Goal: Information Seeking & Learning: Learn about a topic

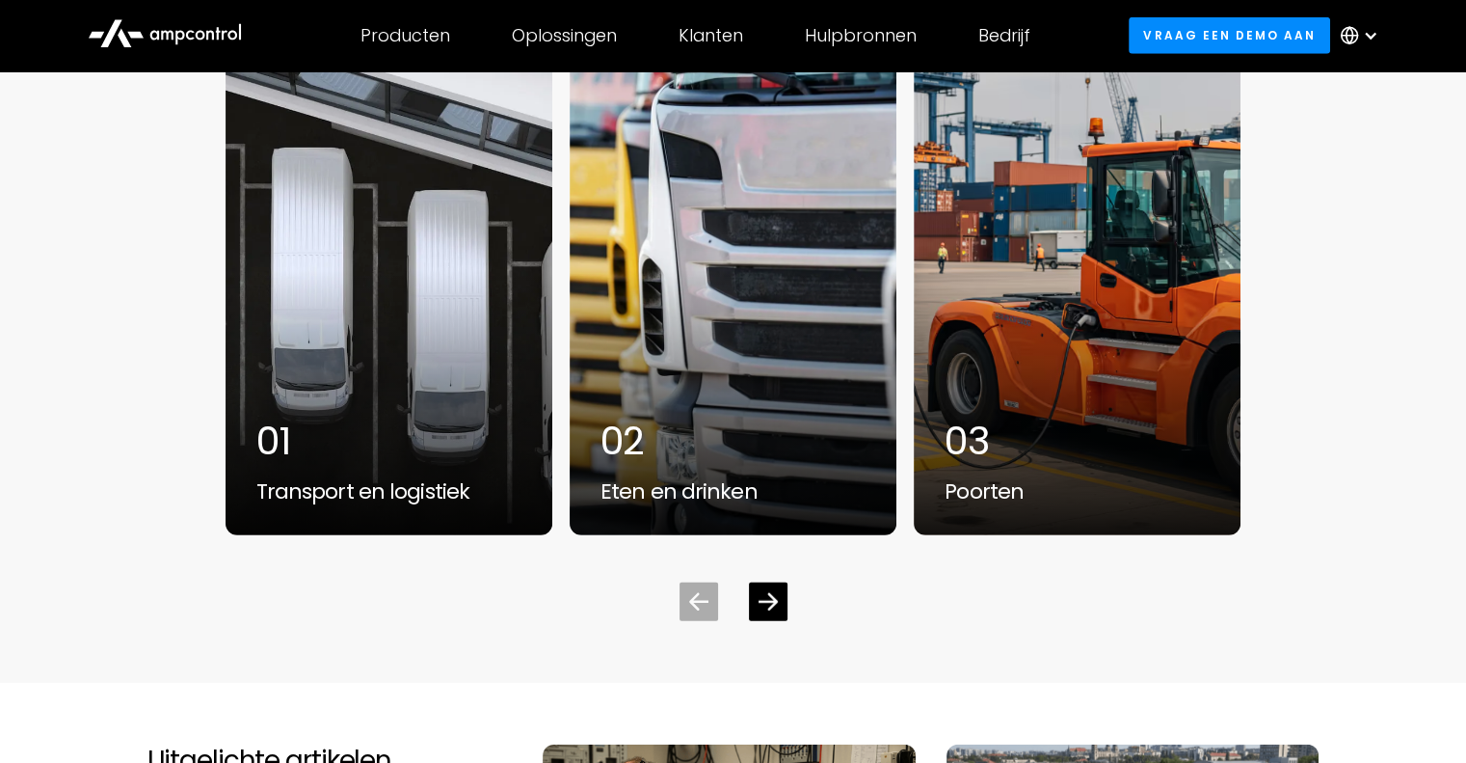
scroll to position [5173, 0]
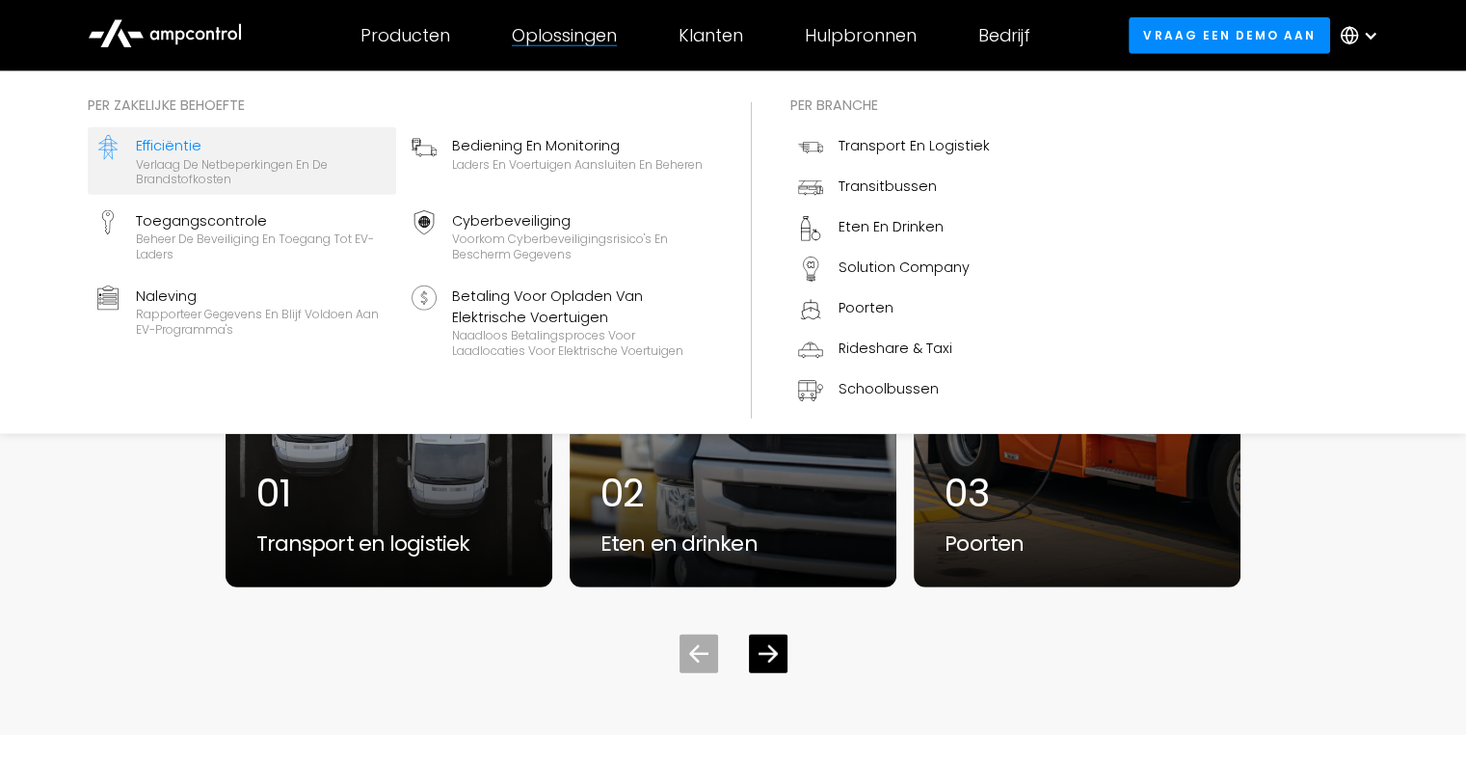
click at [190, 175] on div "Verlaag de netbeperkingen en de brandstofkosten" at bounding box center [262, 172] width 253 height 30
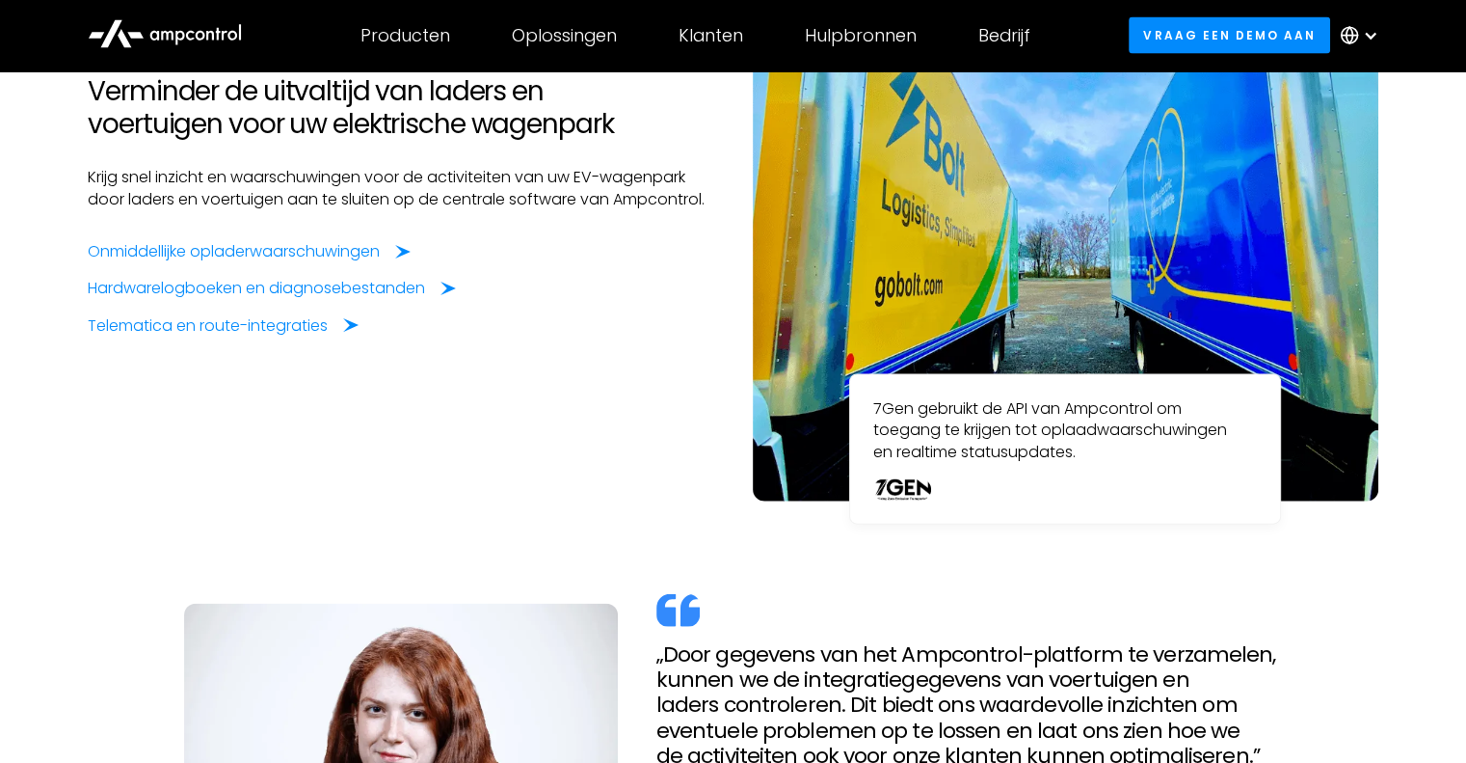
scroll to position [2924, 0]
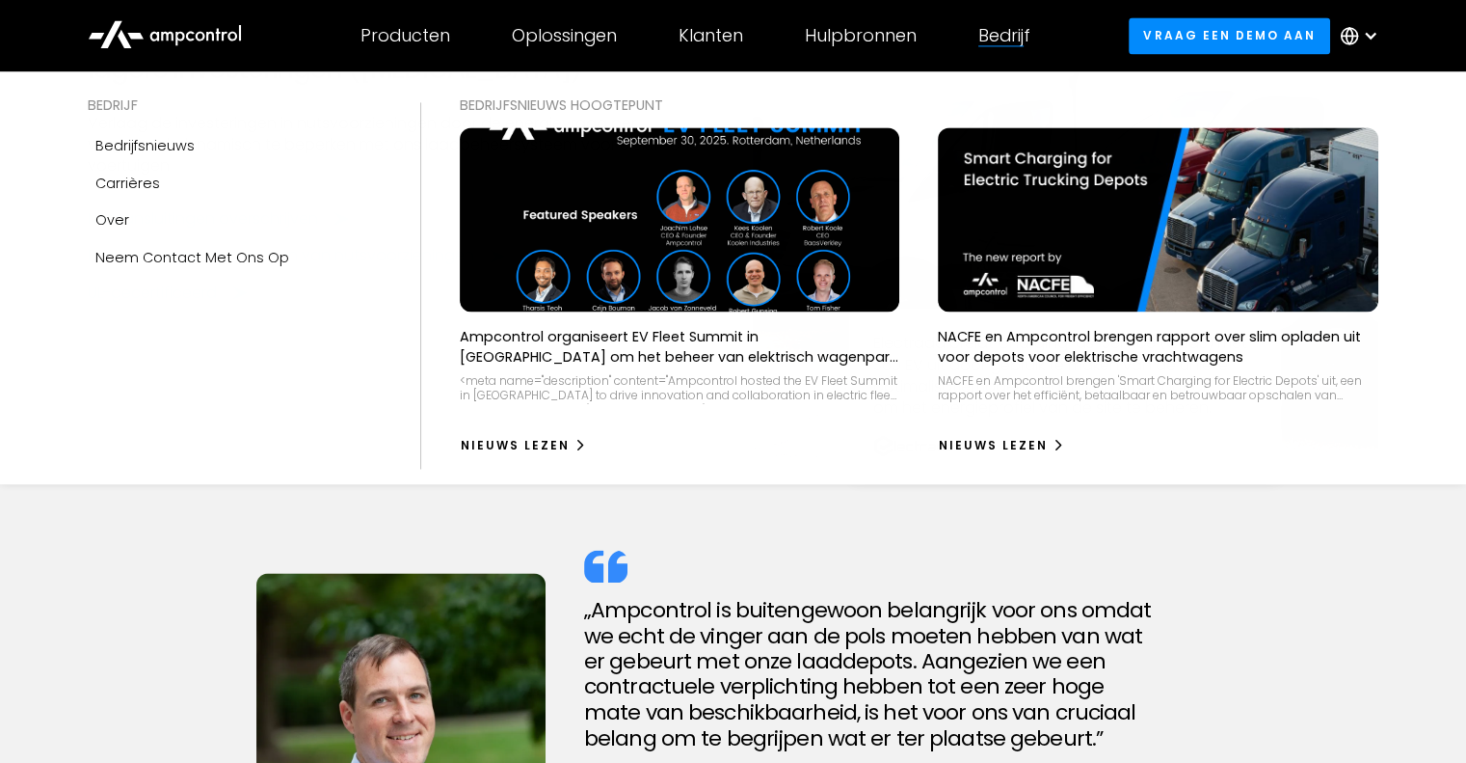
click at [1006, 26] on div "Bedrijf" at bounding box center [1004, 35] width 52 height 21
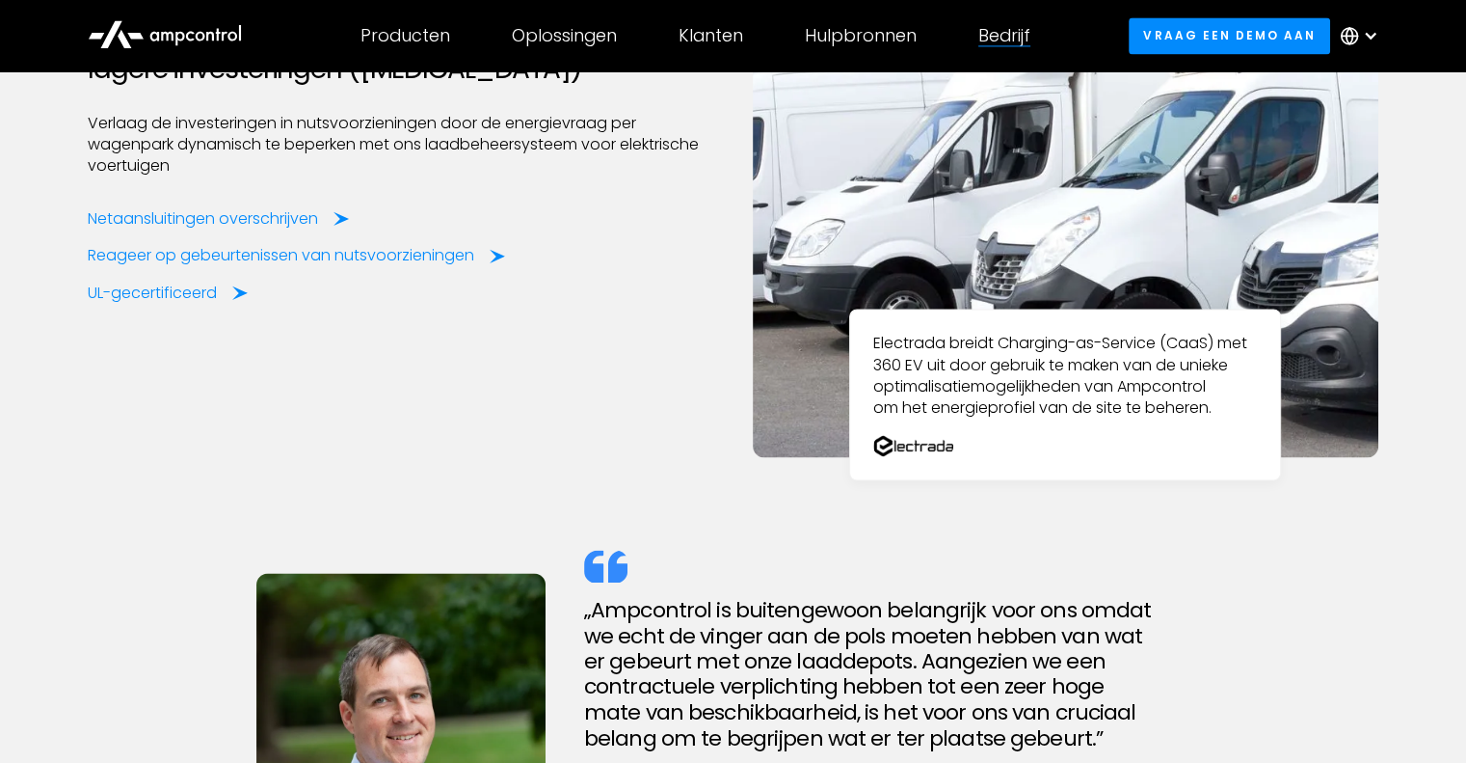
click at [1007, 35] on div "Bedrijf" at bounding box center [1004, 35] width 52 height 21
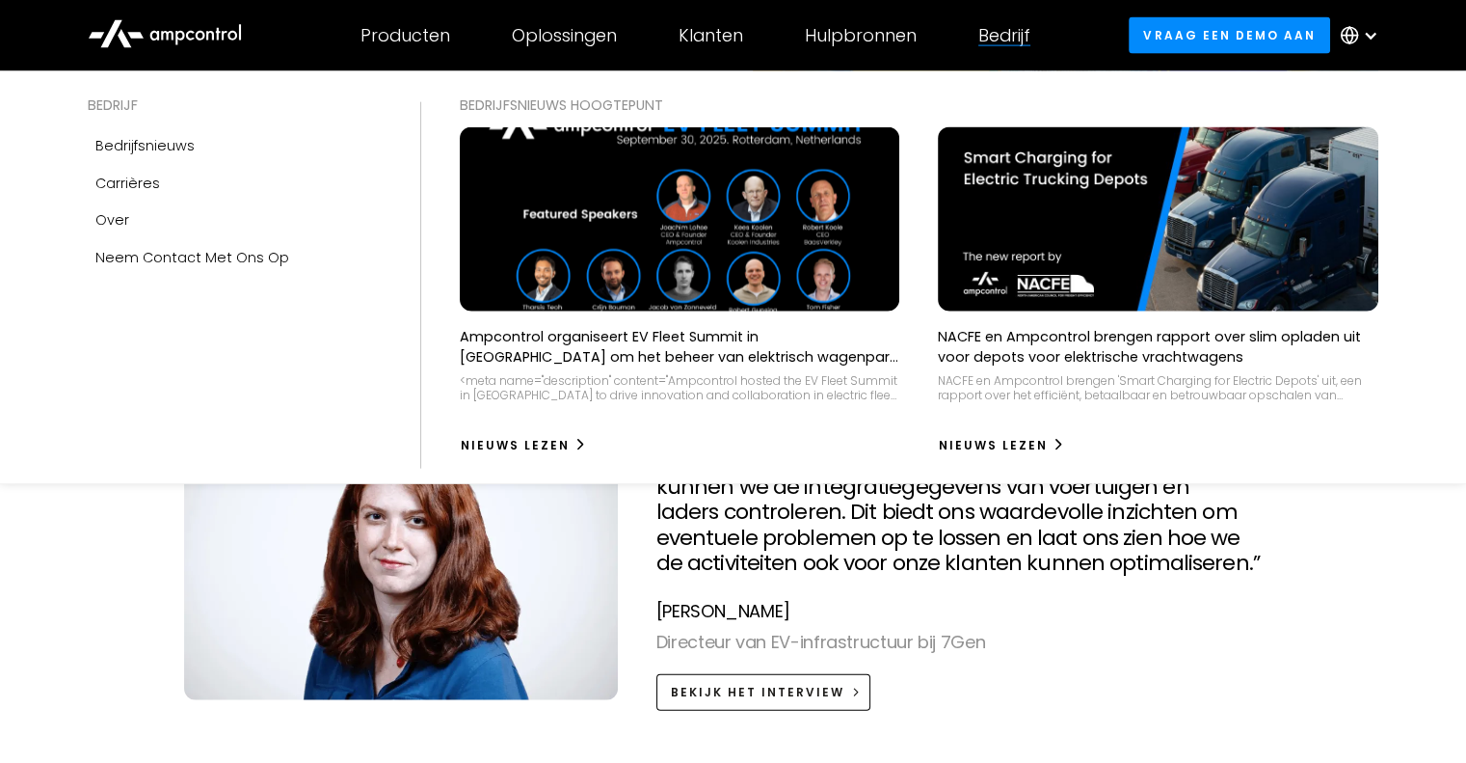
scroll to position [4498, 0]
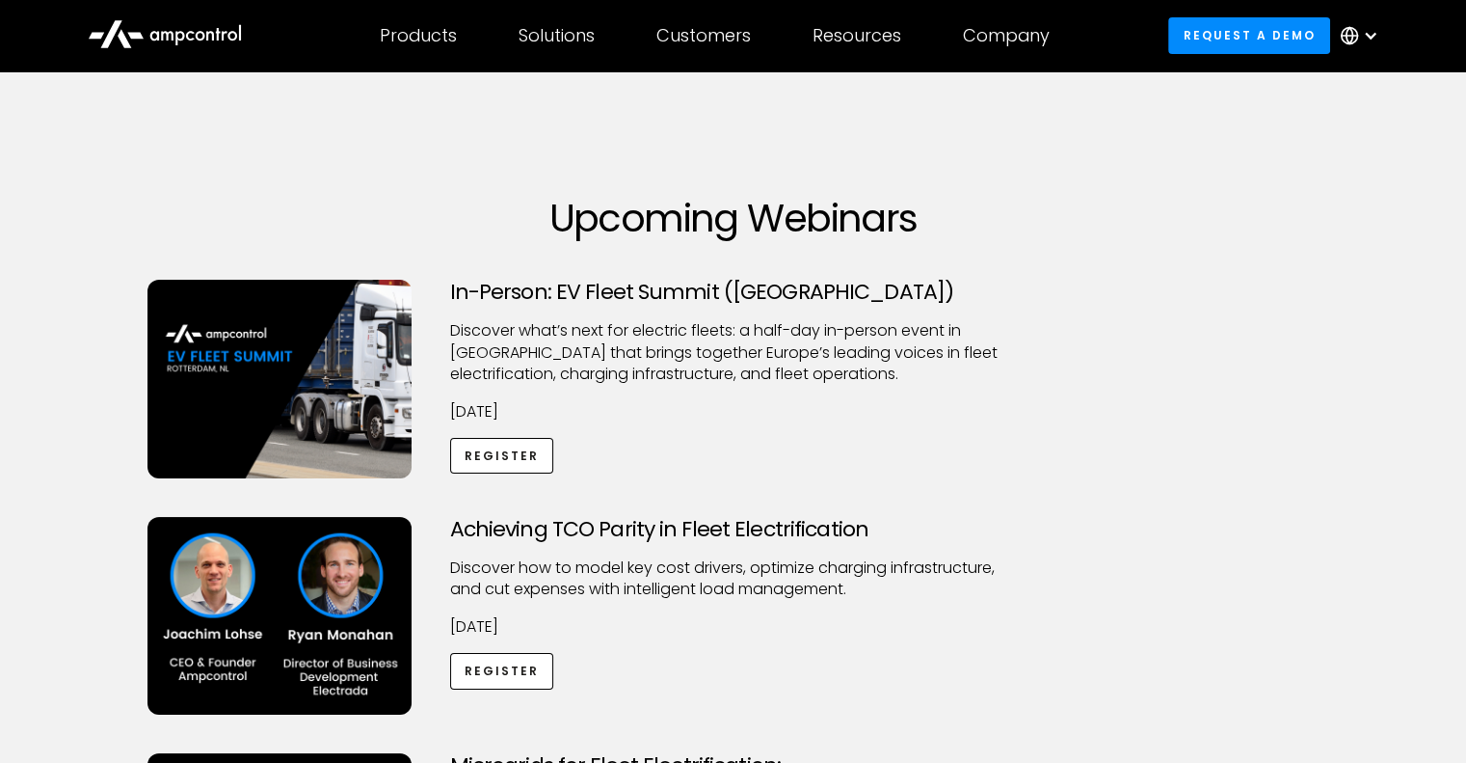
click at [505, 288] on h3 "In-Person: EV Fleet Summit (Rotterdam)" at bounding box center [733, 292] width 567 height 25
click at [312, 396] on img at bounding box center [279, 379] width 264 height 199
